Goal: Transaction & Acquisition: Obtain resource

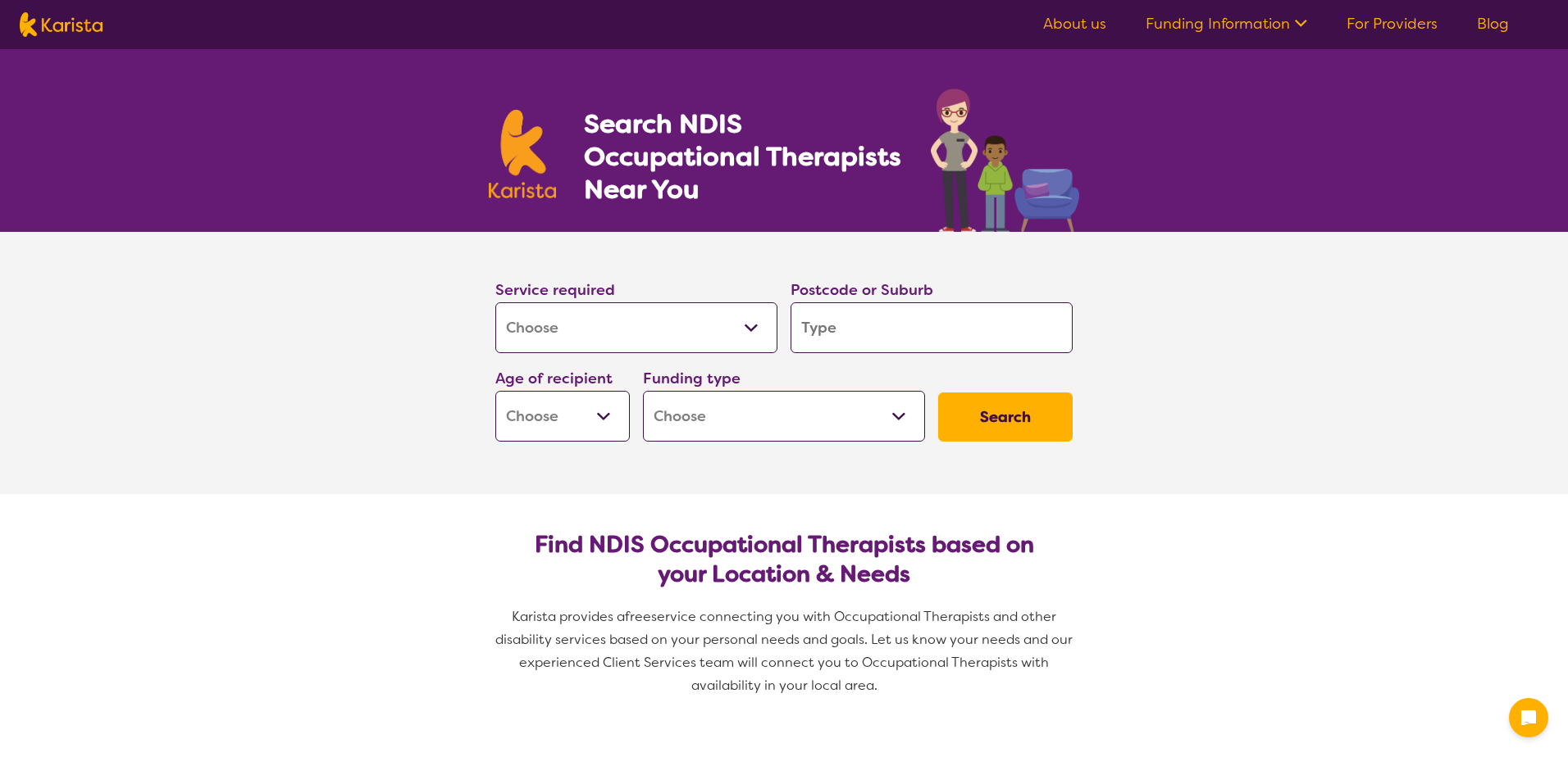
select select "[MEDICAL_DATA]"
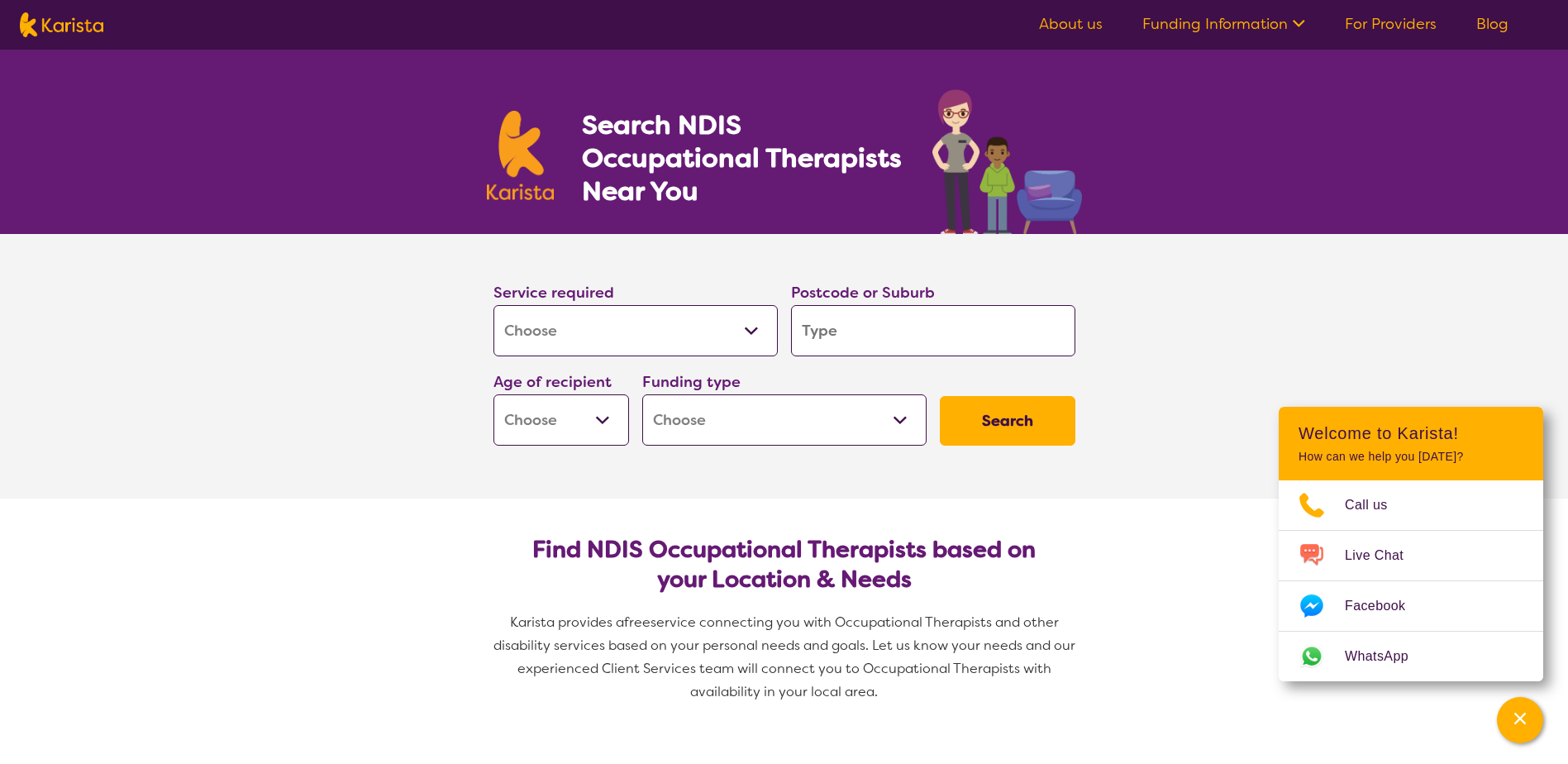
click at [887, 319] on input "search" at bounding box center [933, 331] width 285 height 51
type input "2"
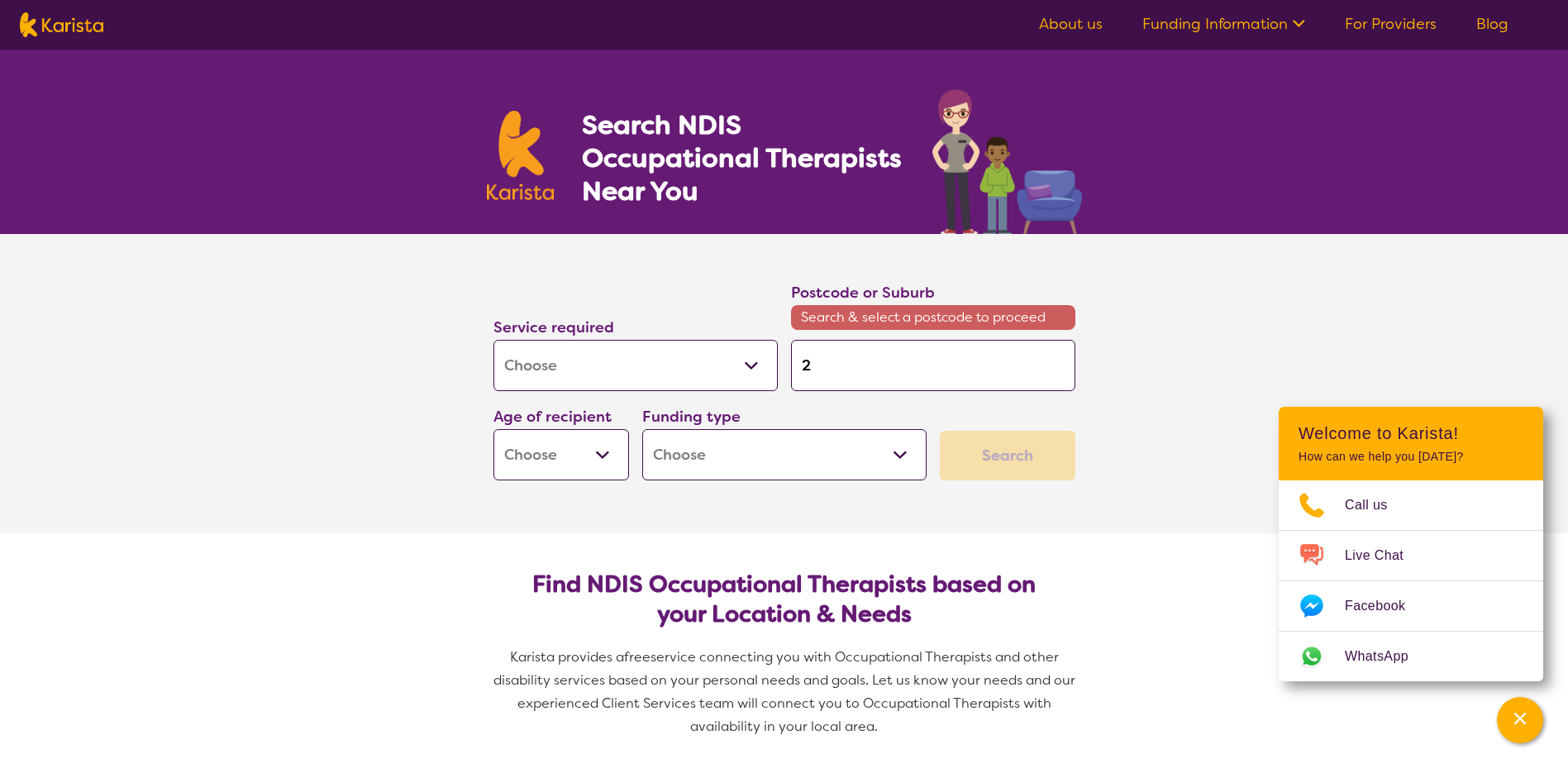
type input "20"
type input "208"
type input "2086"
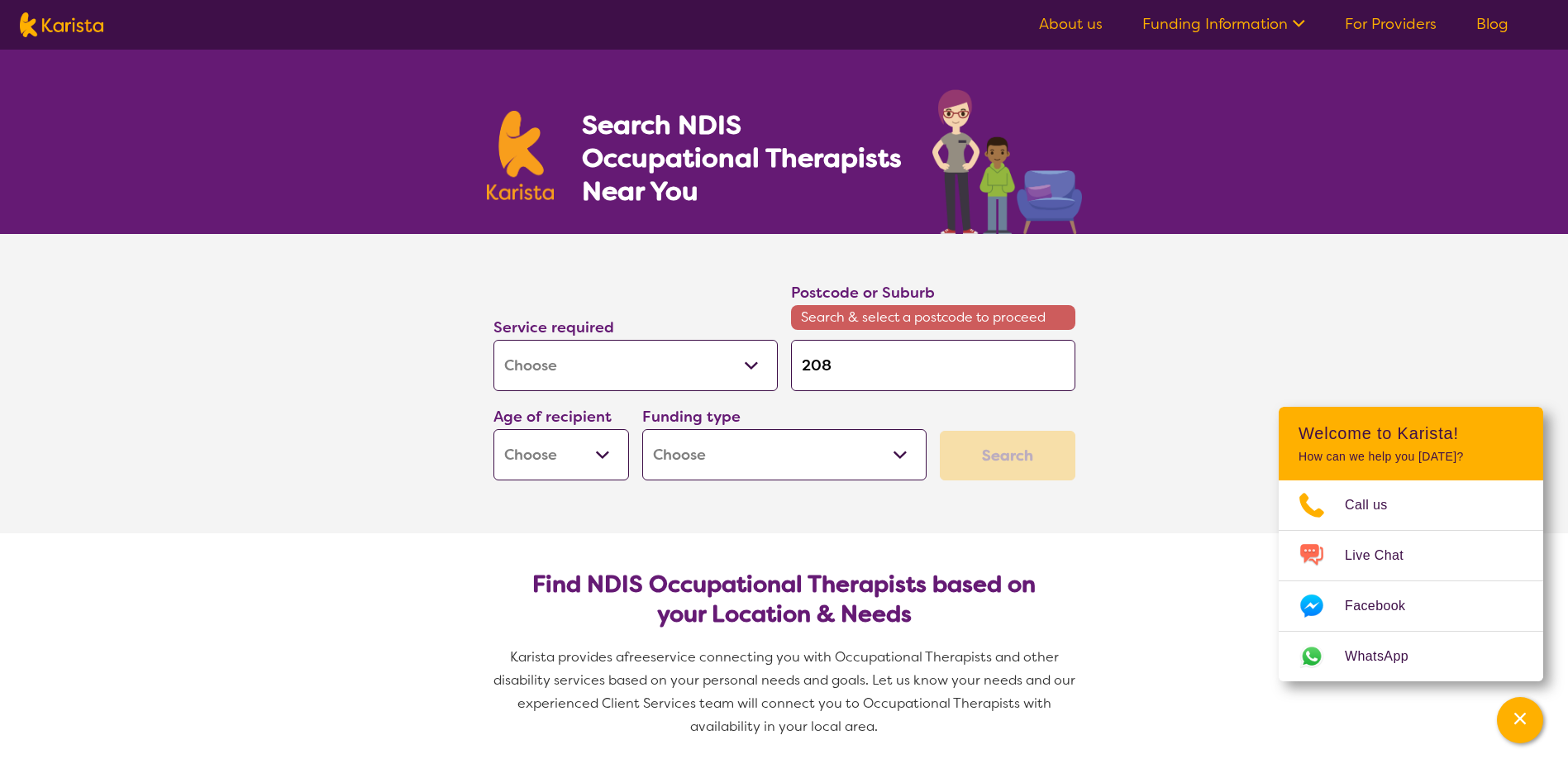
type input "2086"
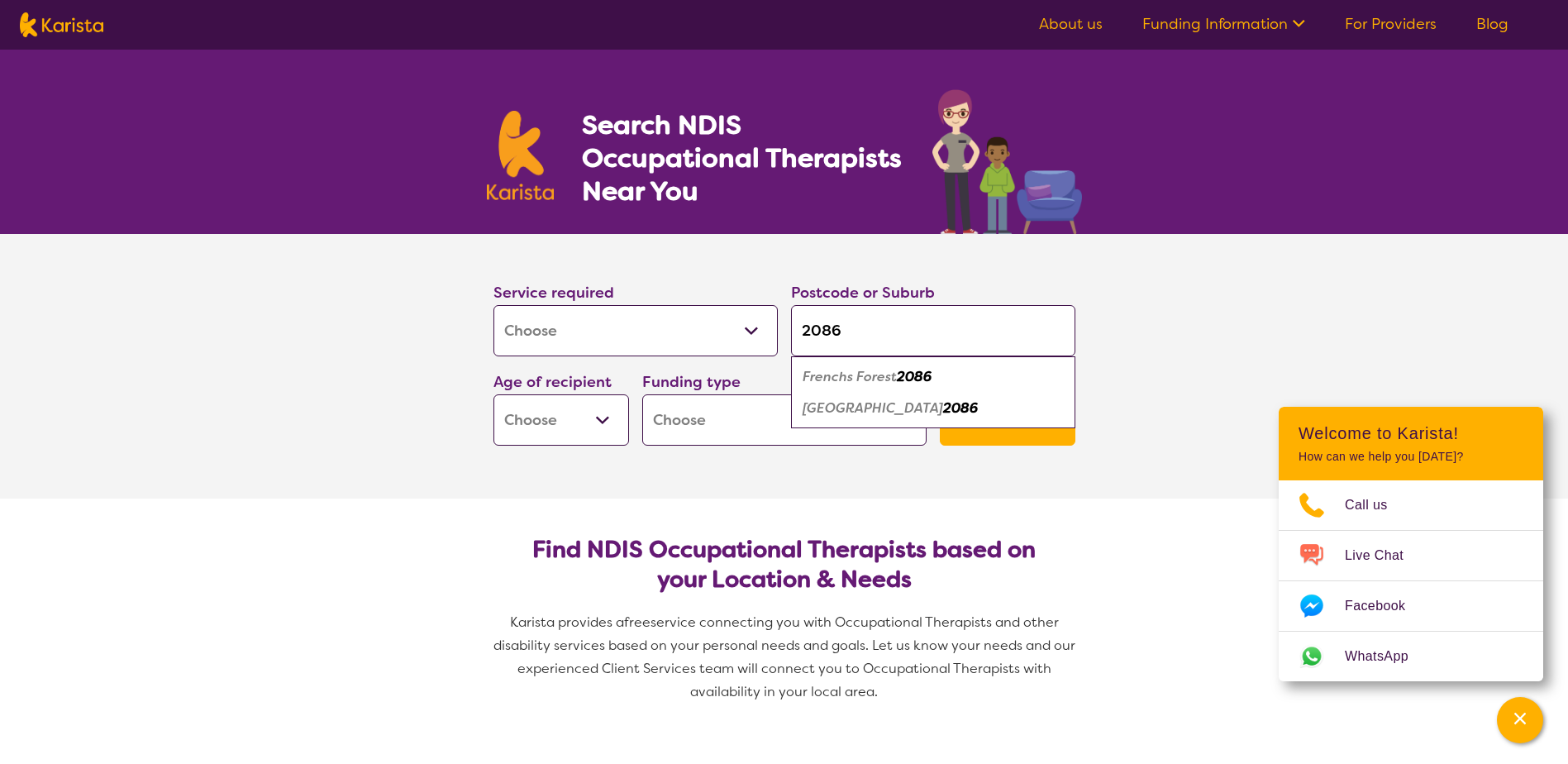
type input "2086"
click at [869, 375] on em "Frenchs Forest" at bounding box center [850, 376] width 95 height 17
click at [529, 435] on select "Early Childhood - 0 to 9 Child - 10 to 11 Adolescent - 12 to 17 Adult - 18 to 6…" at bounding box center [561, 420] width 136 height 51
select select "AD"
click at [493, 394] on select "Early Childhood - 0 to 9 Child - 10 to 11 Adolescent - 12 to 17 Adult - 18 to 6…" at bounding box center [561, 420] width 136 height 51
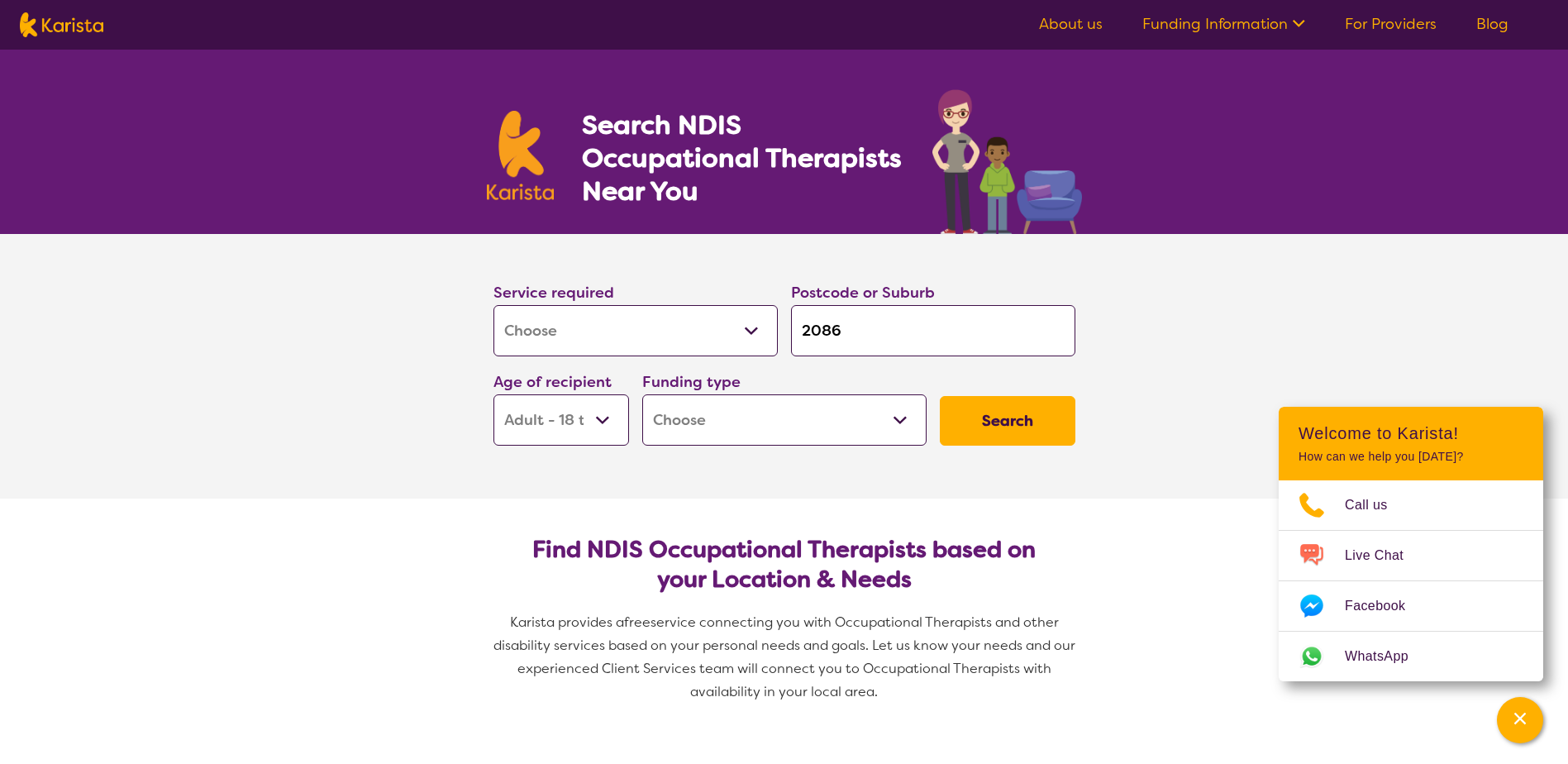
select select "AD"
click at [743, 424] on select "Home Care Package (HCP) National Disability Insurance Scheme (NDIS) I don't know" at bounding box center [784, 420] width 285 height 51
select select "HCP"
click at [642, 394] on select "Home Care Package (HCP) National Disability Insurance Scheme (NDIS) I don't know" at bounding box center [784, 420] width 285 height 51
select select "HCP"
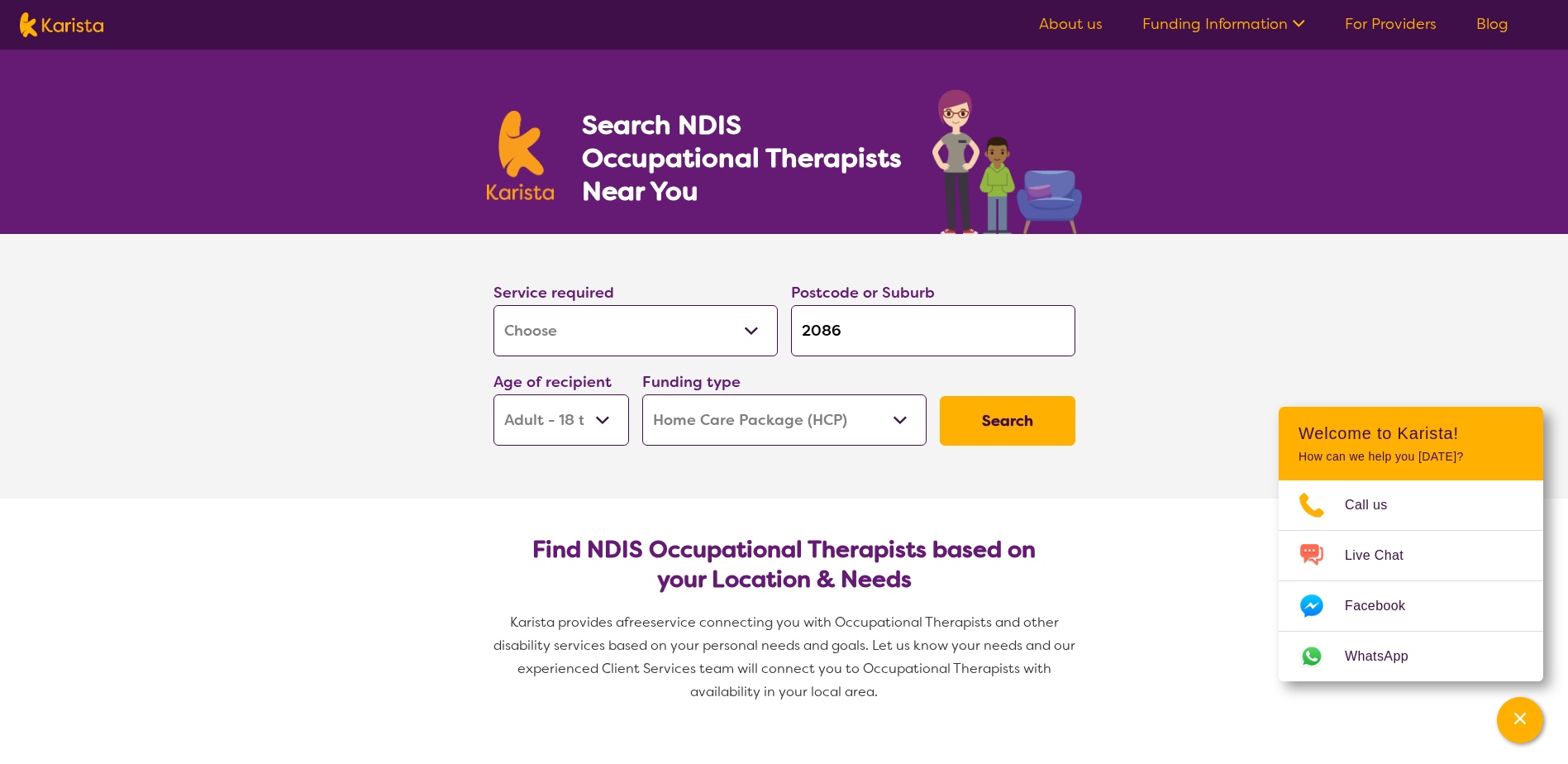
click at [992, 441] on button "Search" at bounding box center [1007, 421] width 136 height 50
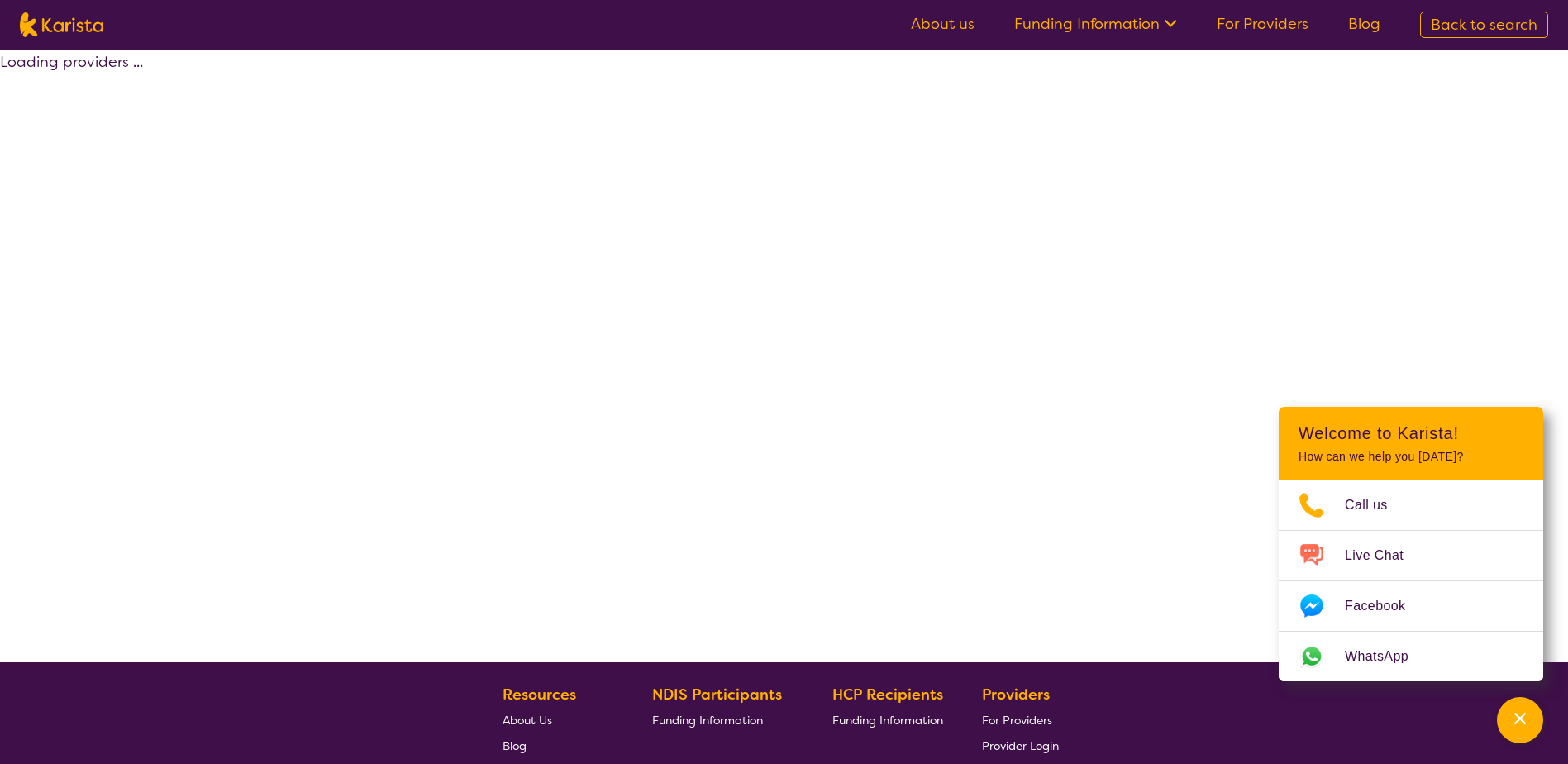
select select "by_score"
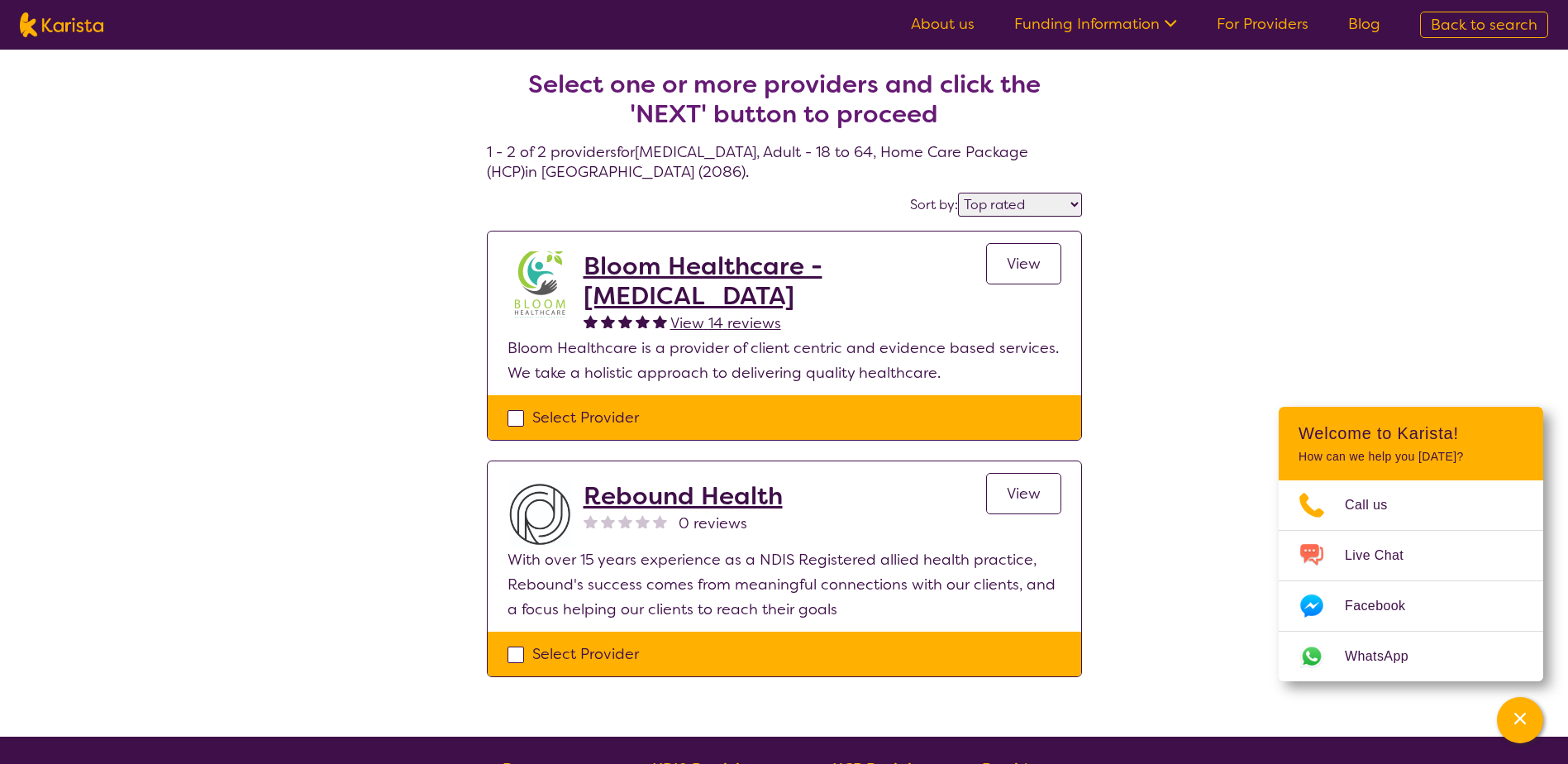
scroll to position [83, 0]
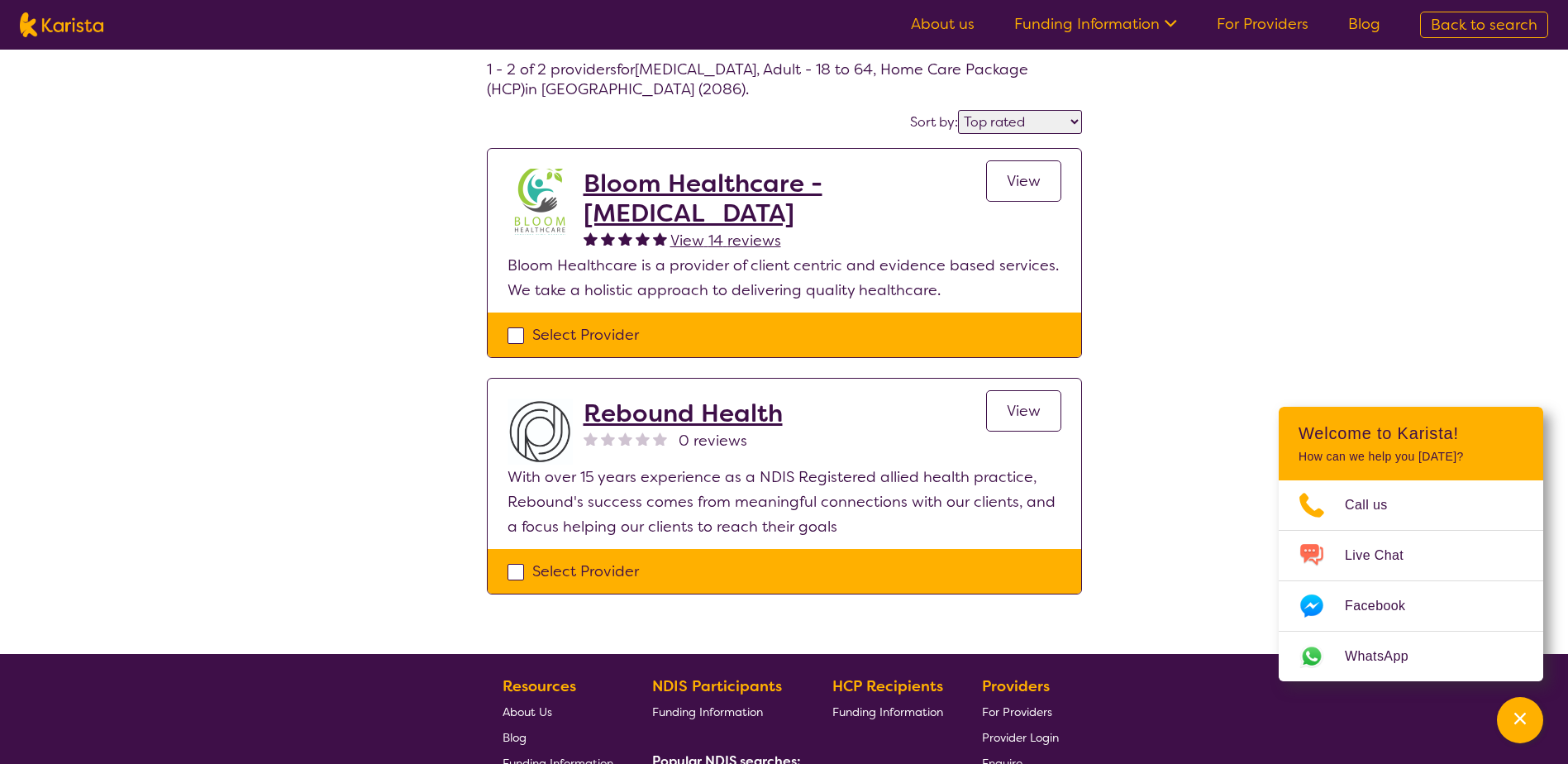
click at [753, 200] on h2 "Bloom Healthcare - [MEDICAL_DATA]" at bounding box center [784, 198] width 402 height 59
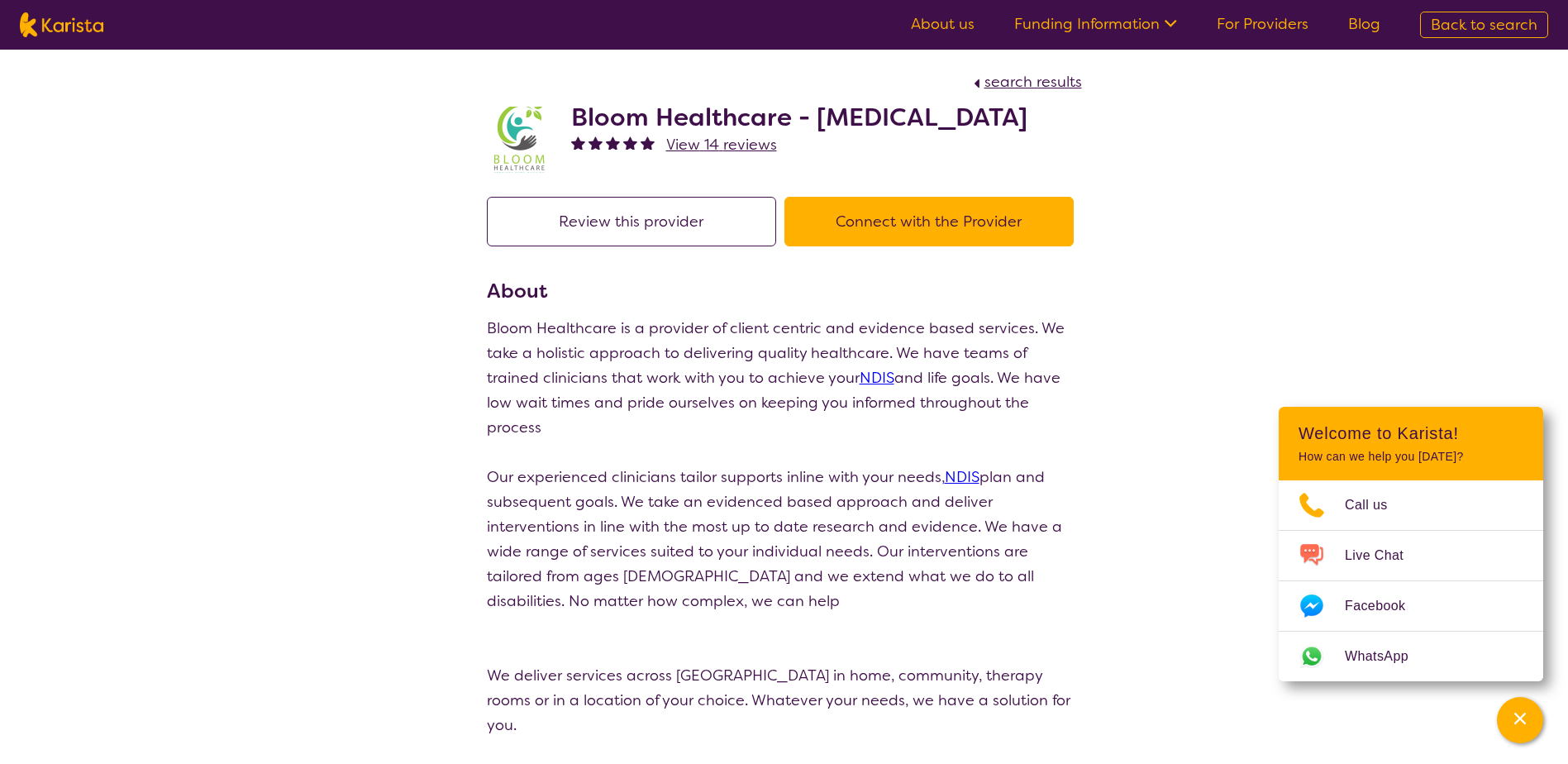
click at [651, 129] on h2 "Bloom Healthcare - [MEDICAL_DATA]" at bounding box center [800, 117] width 457 height 30
click at [909, 247] on button "Connect with the Provider" at bounding box center [929, 221] width 289 height 50
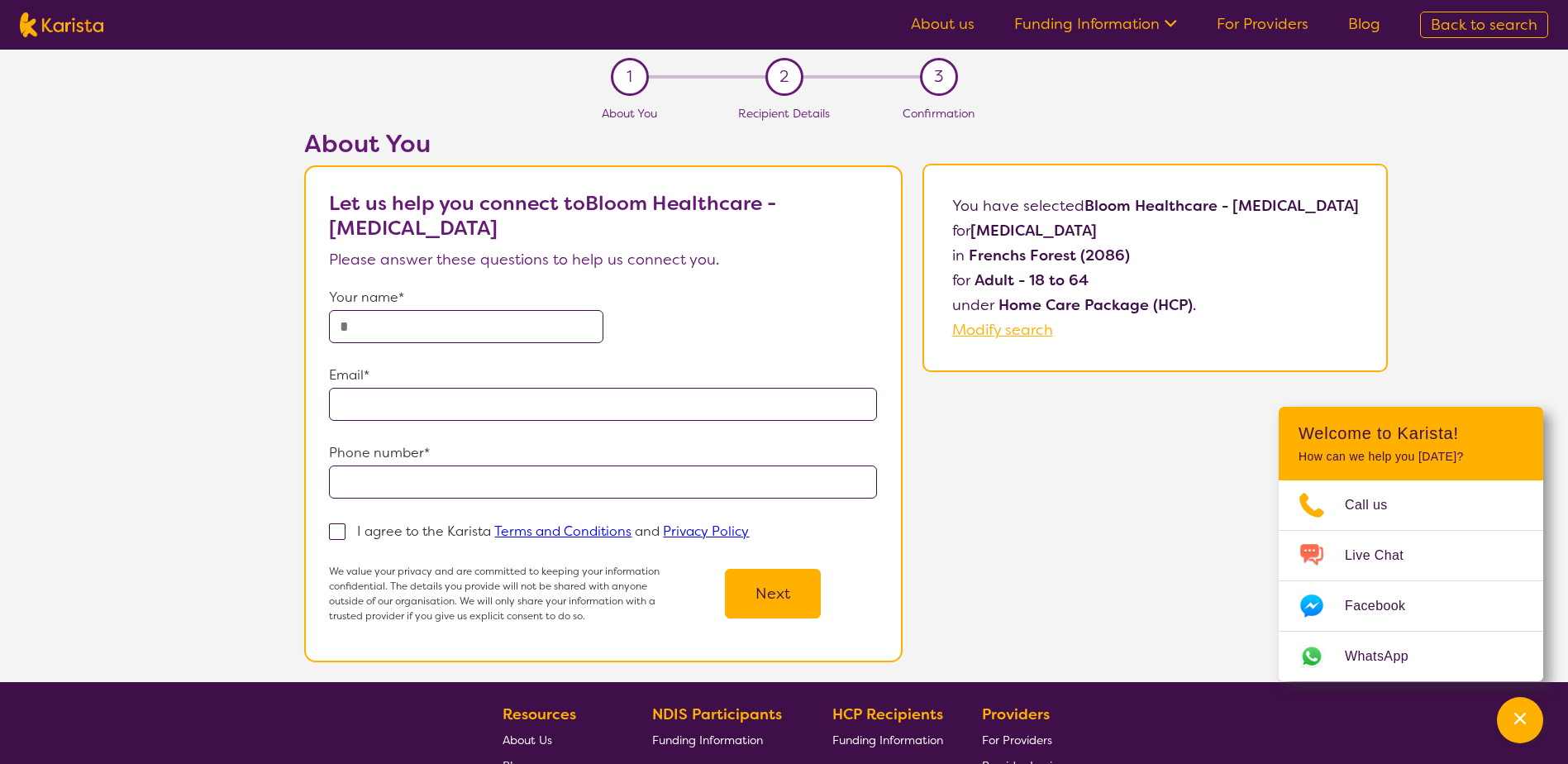
drag, startPoint x: 1066, startPoint y: 207, endPoint x: 1389, endPoint y: 203, distance: 323.0
click at [1389, 203] on div "You have selected Bloom Healthcare - [MEDICAL_DATA] for [MEDICAL_DATA] in [GEOG…" at bounding box center [1156, 268] width 466 height 209
drag, startPoint x: 1389, startPoint y: 203, endPoint x: 1317, endPoint y: 202, distance: 72.0
